Goal: Transaction & Acquisition: Obtain resource

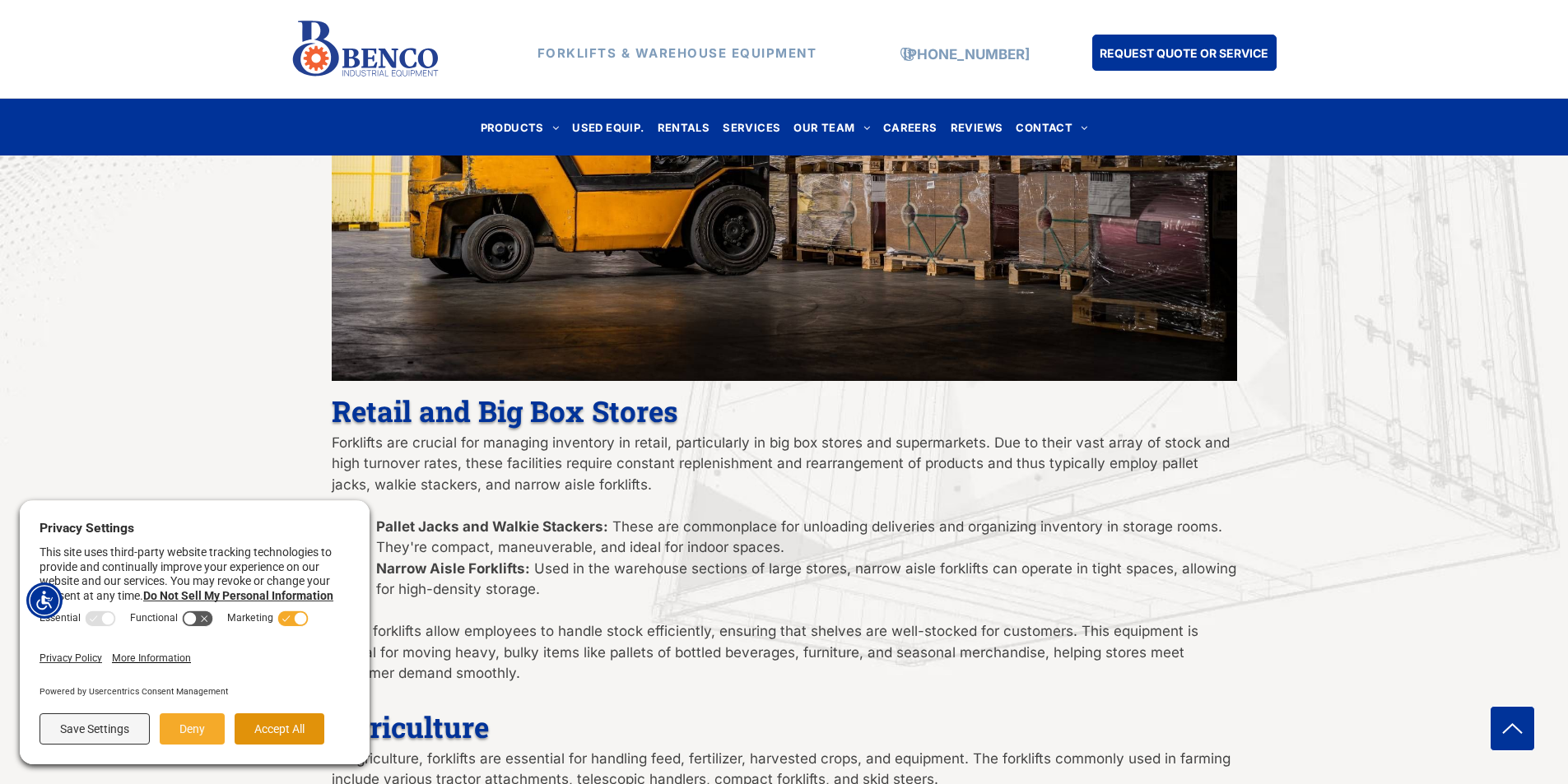
drag, startPoint x: 280, startPoint y: 732, endPoint x: 331, endPoint y: 566, distance: 173.7
click at [279, 730] on button "Accept All" at bounding box center [279, 729] width 90 height 31
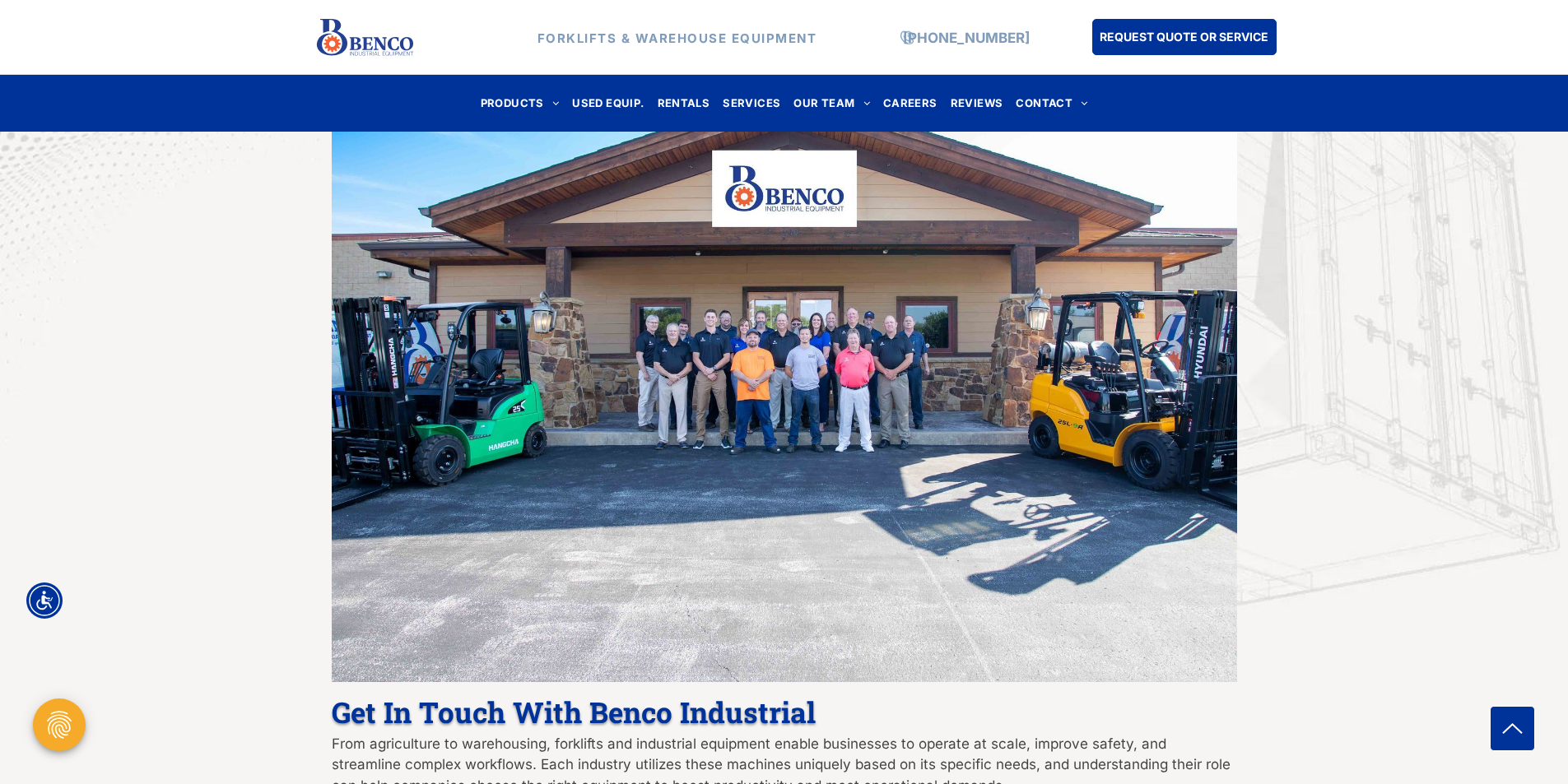
scroll to position [3508, 0]
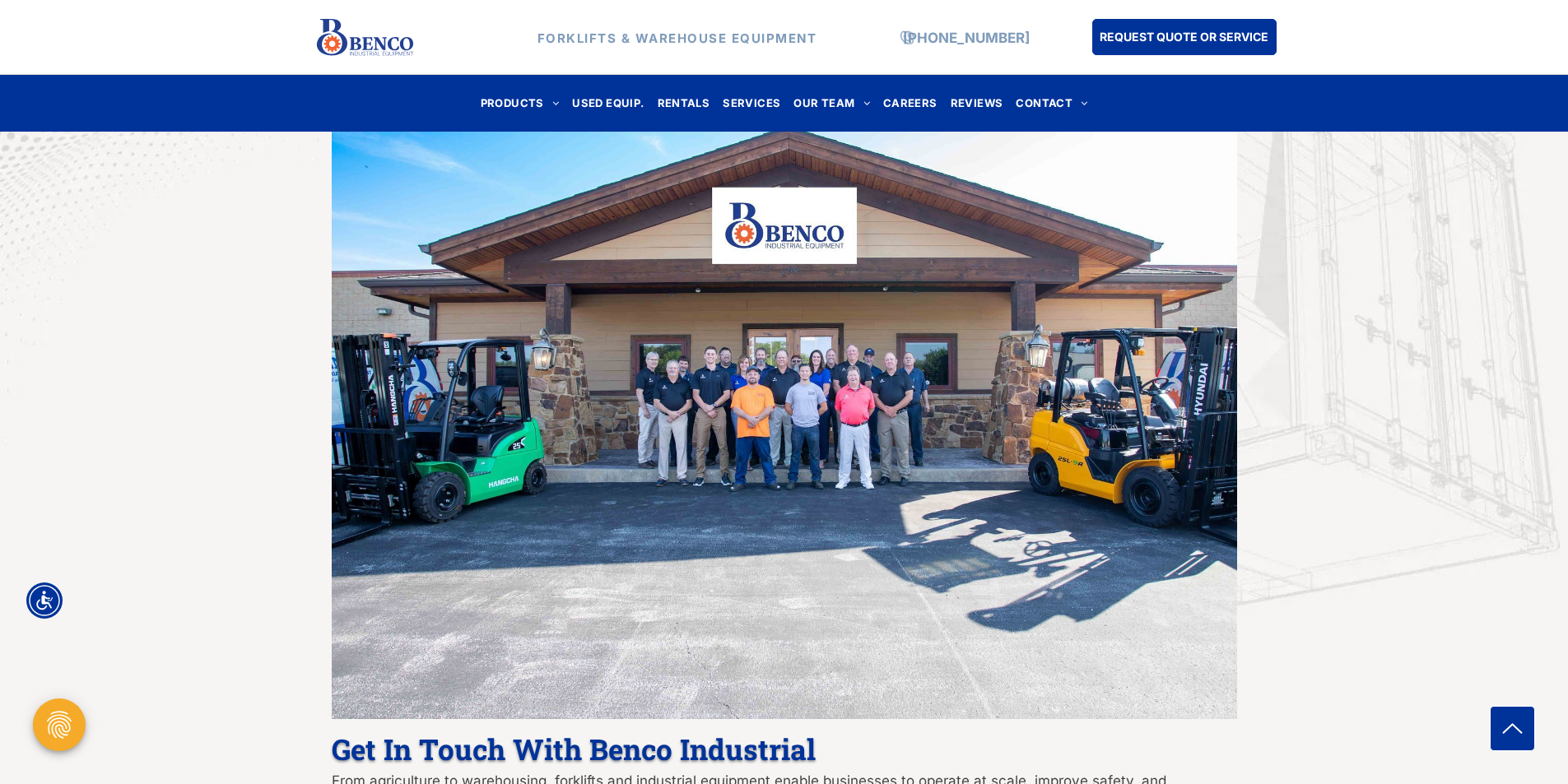
click at [718, 344] on img at bounding box center [784, 418] width 906 height 603
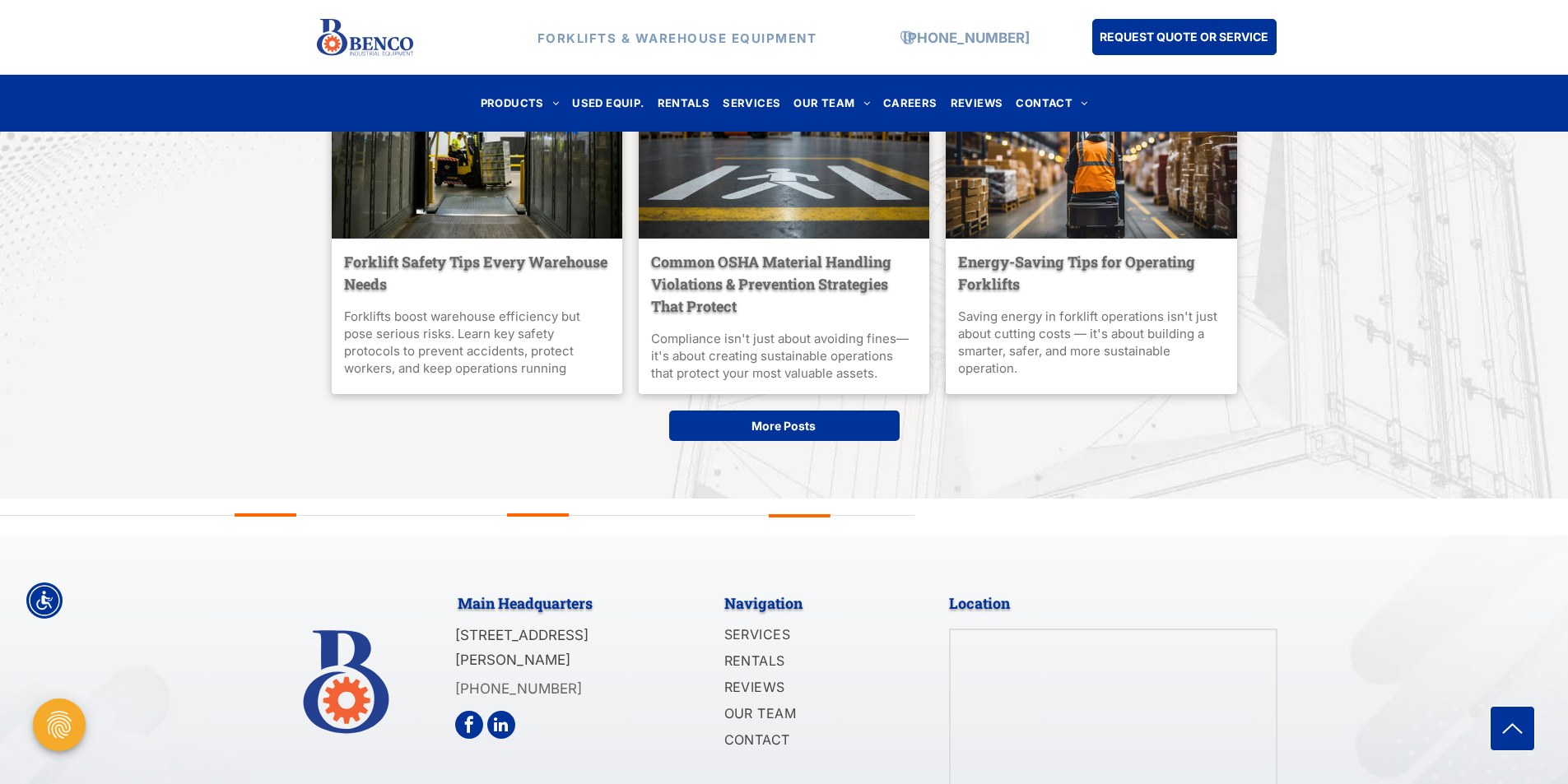
scroll to position [4692, 0]
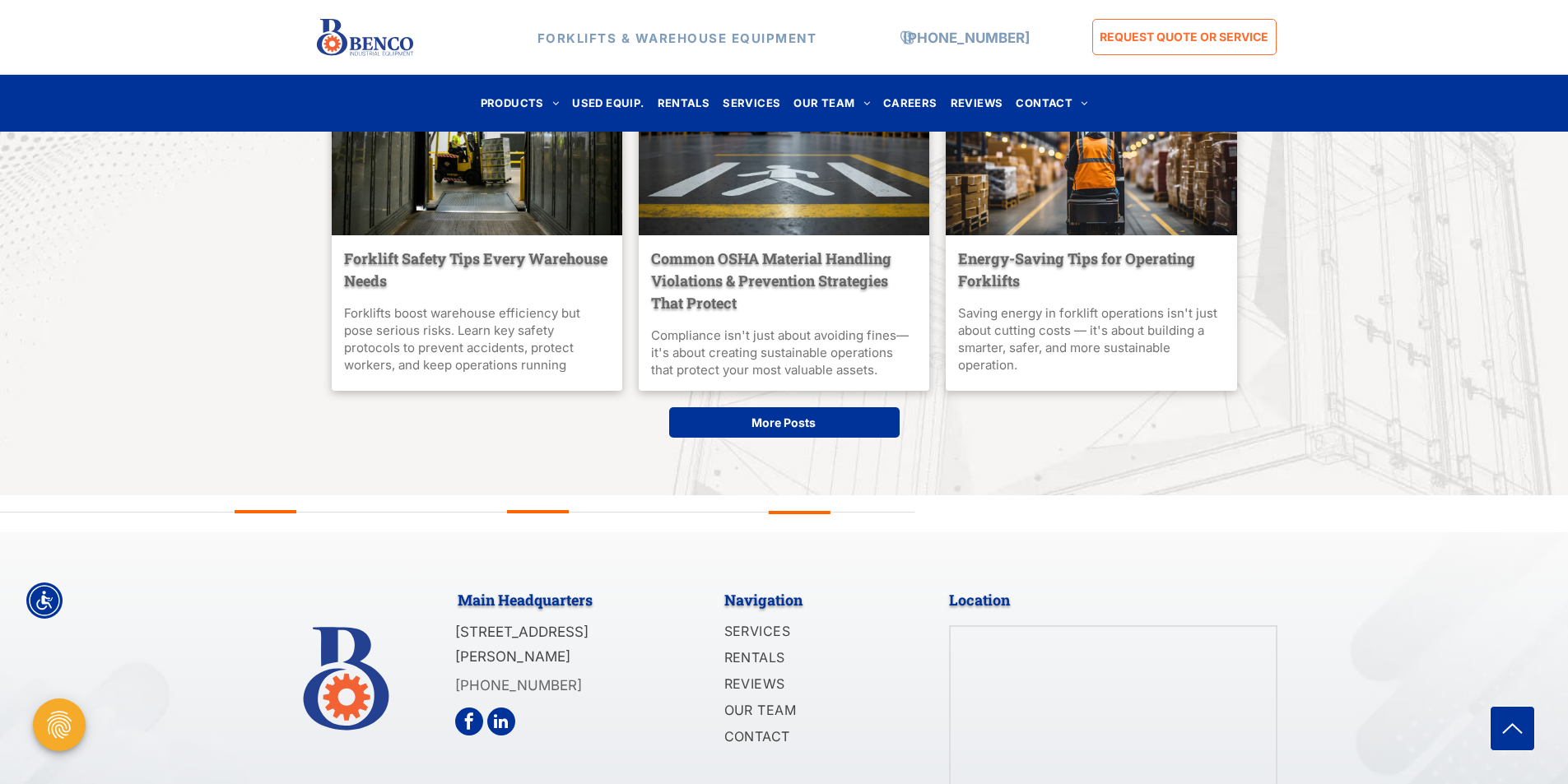
click at [1179, 20] on link "REQUEST QUOTE OR SERVICE" at bounding box center [1184, 37] width 184 height 36
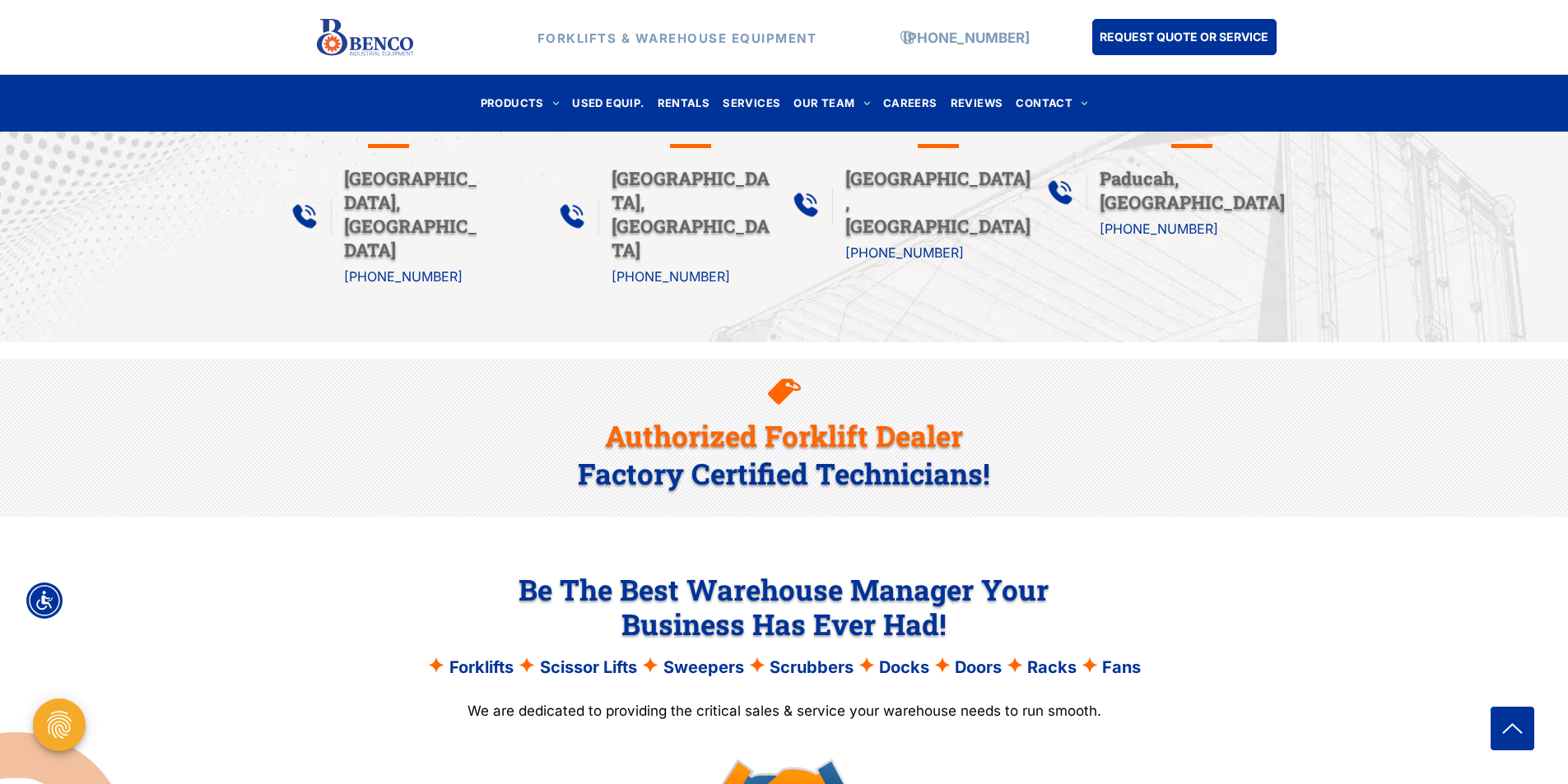
scroll to position [987, 0]
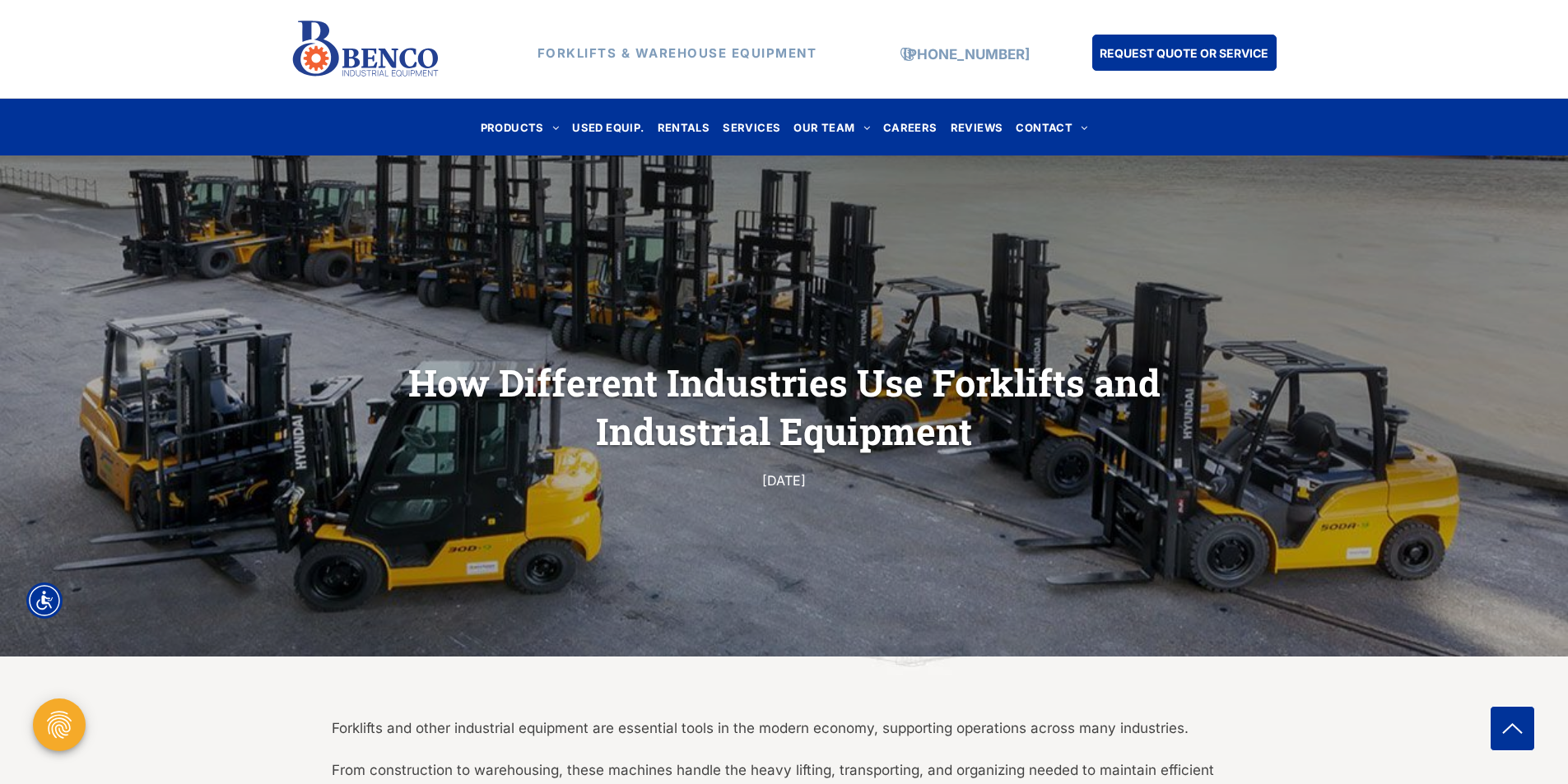
scroll to position [83, 0]
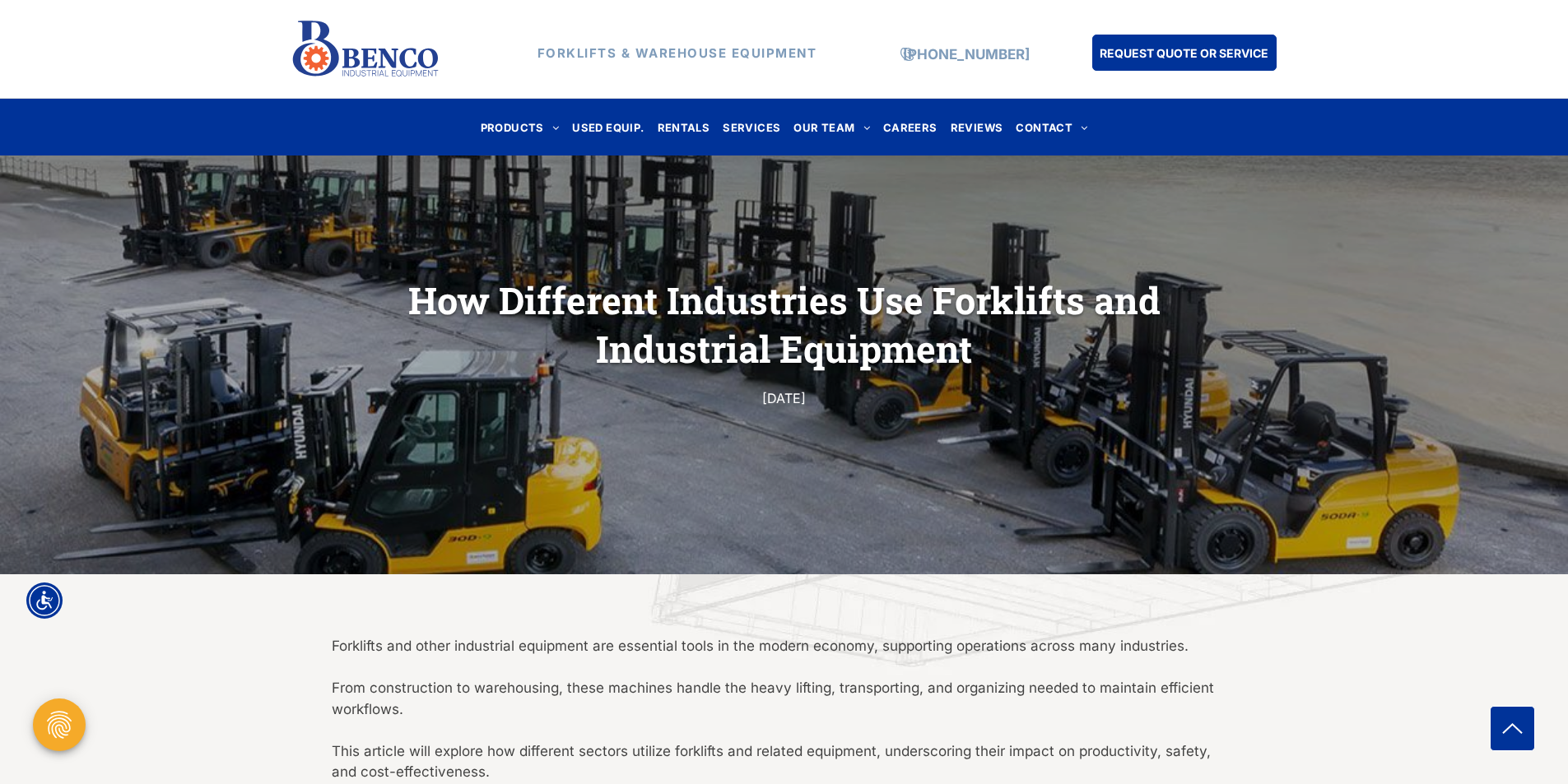
drag, startPoint x: 305, startPoint y: 382, endPoint x: 490, endPoint y: 184, distance: 271.0
click at [749, 124] on span "SERVICES" at bounding box center [750, 127] width 57 height 22
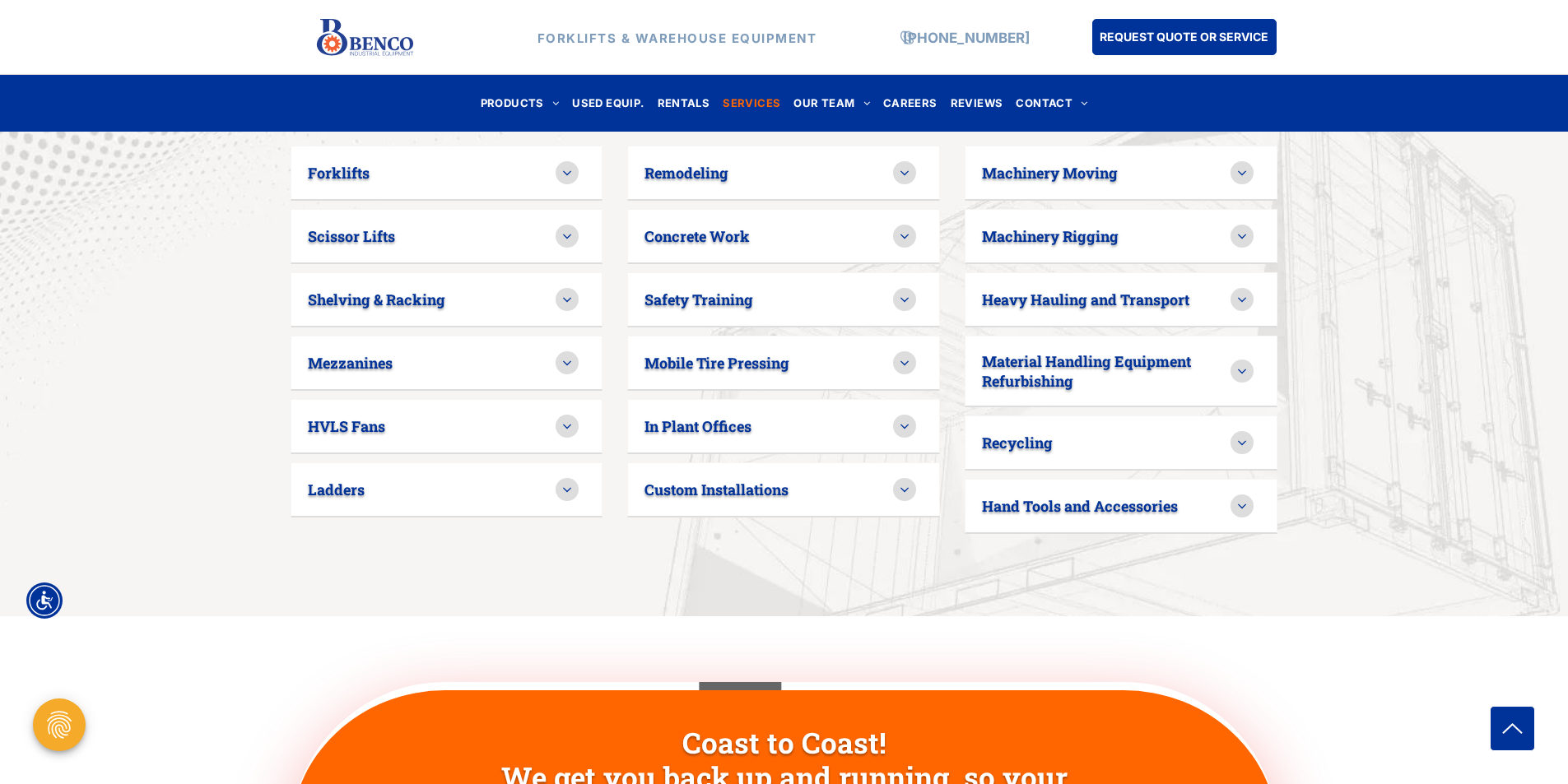
scroll to position [987, 0]
